Goal: Information Seeking & Learning: Find specific fact

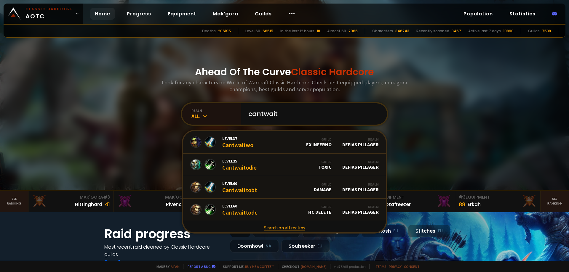
type input "cantwait"
click at [282, 226] on link "Search on all realms" at bounding box center [284, 227] width 203 height 13
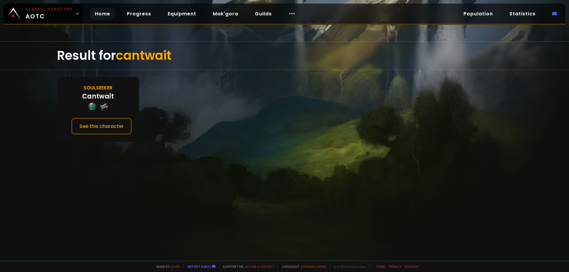
click at [105, 18] on link "Home" at bounding box center [102, 14] width 25 height 12
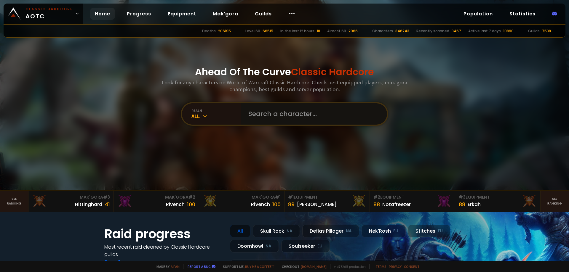
click at [286, 109] on input "text" at bounding box center [312, 113] width 135 height 21
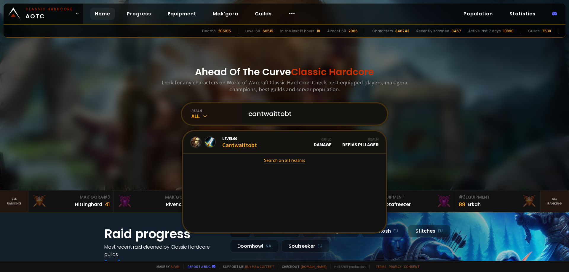
type input "cantwaittobt"
click at [283, 163] on link "Search on all realms" at bounding box center [284, 160] width 203 height 13
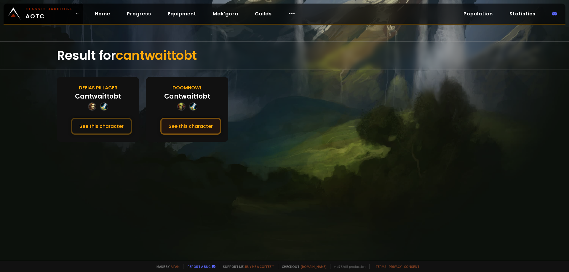
click at [205, 128] on button "See this character" at bounding box center [190, 126] width 61 height 17
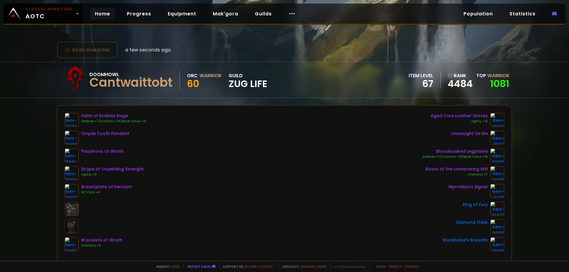
click at [104, 12] on link "Home" at bounding box center [102, 14] width 25 height 12
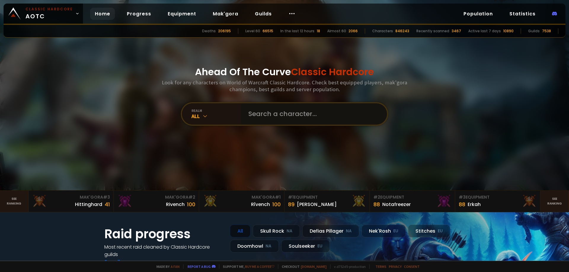
click at [267, 114] on input "text" at bounding box center [312, 113] width 135 height 21
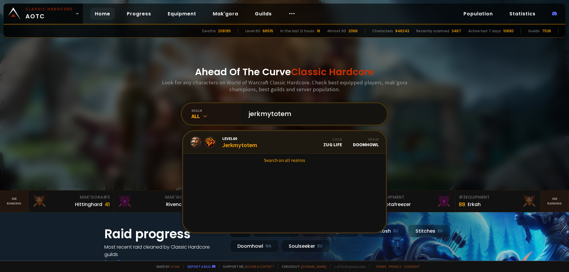
type input "jerkmytotem"
click at [247, 140] on span "Level 60" at bounding box center [239, 138] width 35 height 5
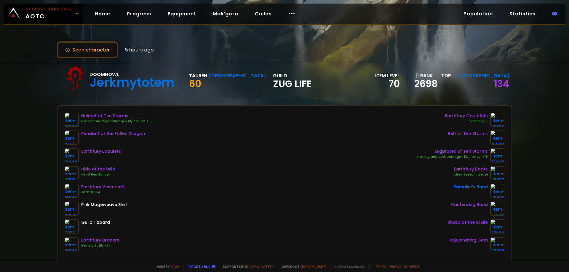
scroll to position [118, 0]
